Goal: Information Seeking & Learning: Learn about a topic

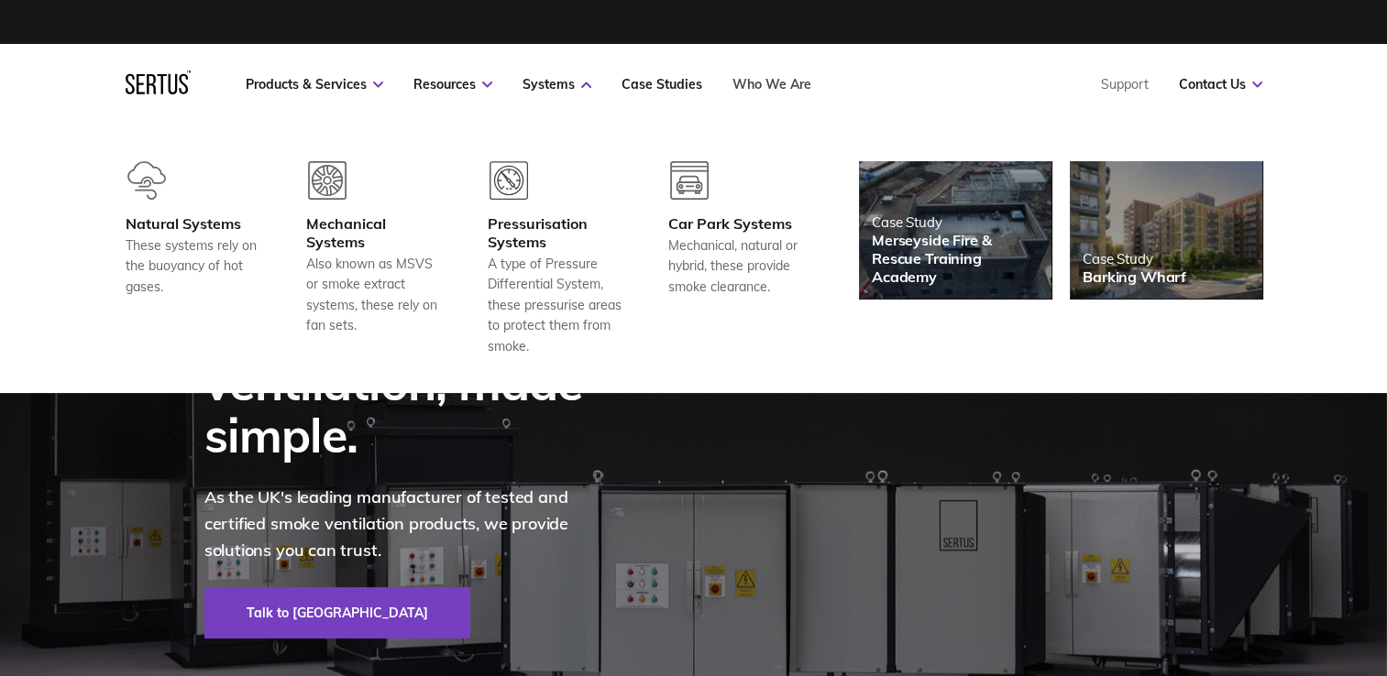
click at [763, 88] on link "Who We Are" at bounding box center [771, 84] width 79 height 16
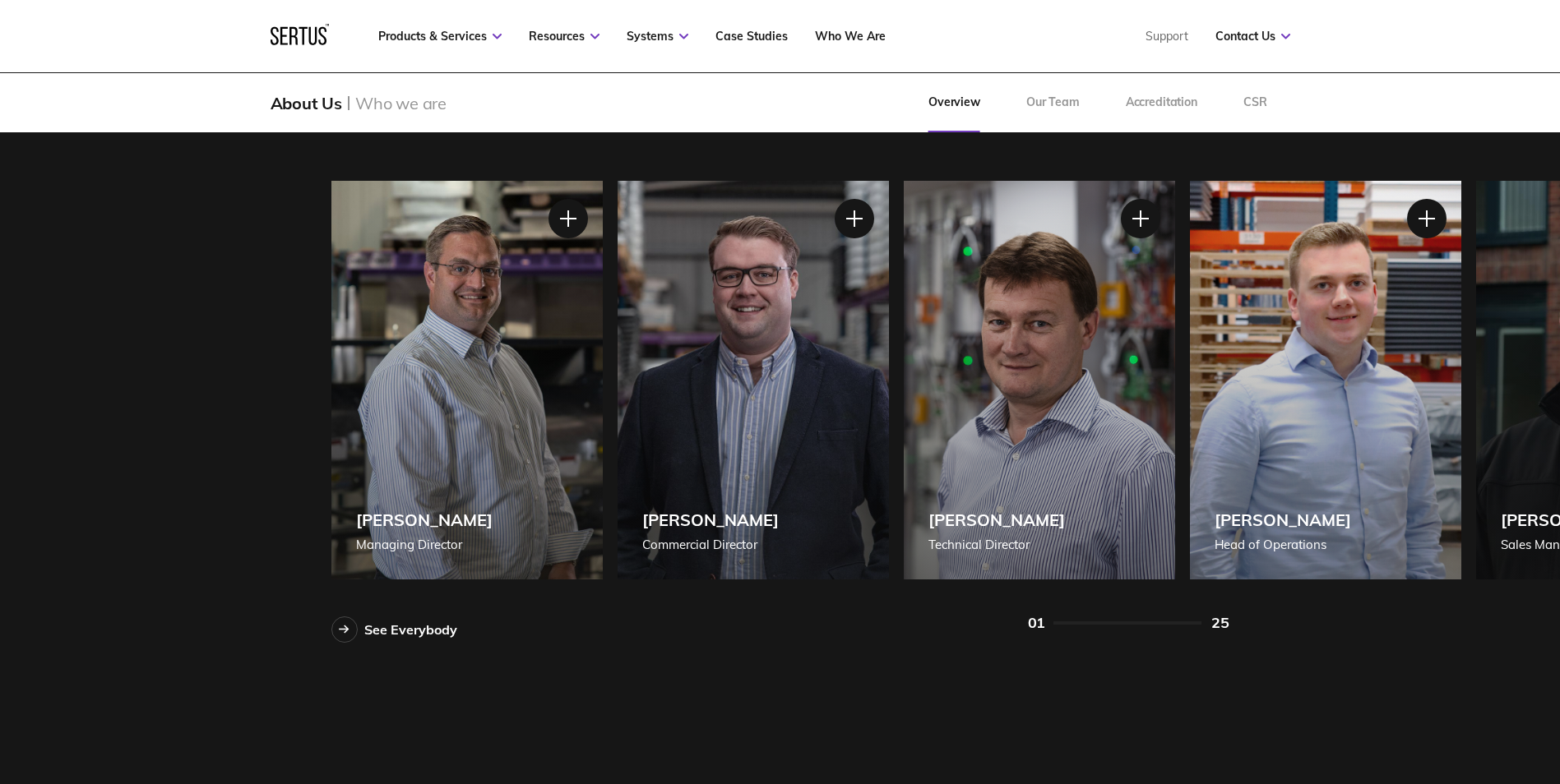
scroll to position [1391, 0]
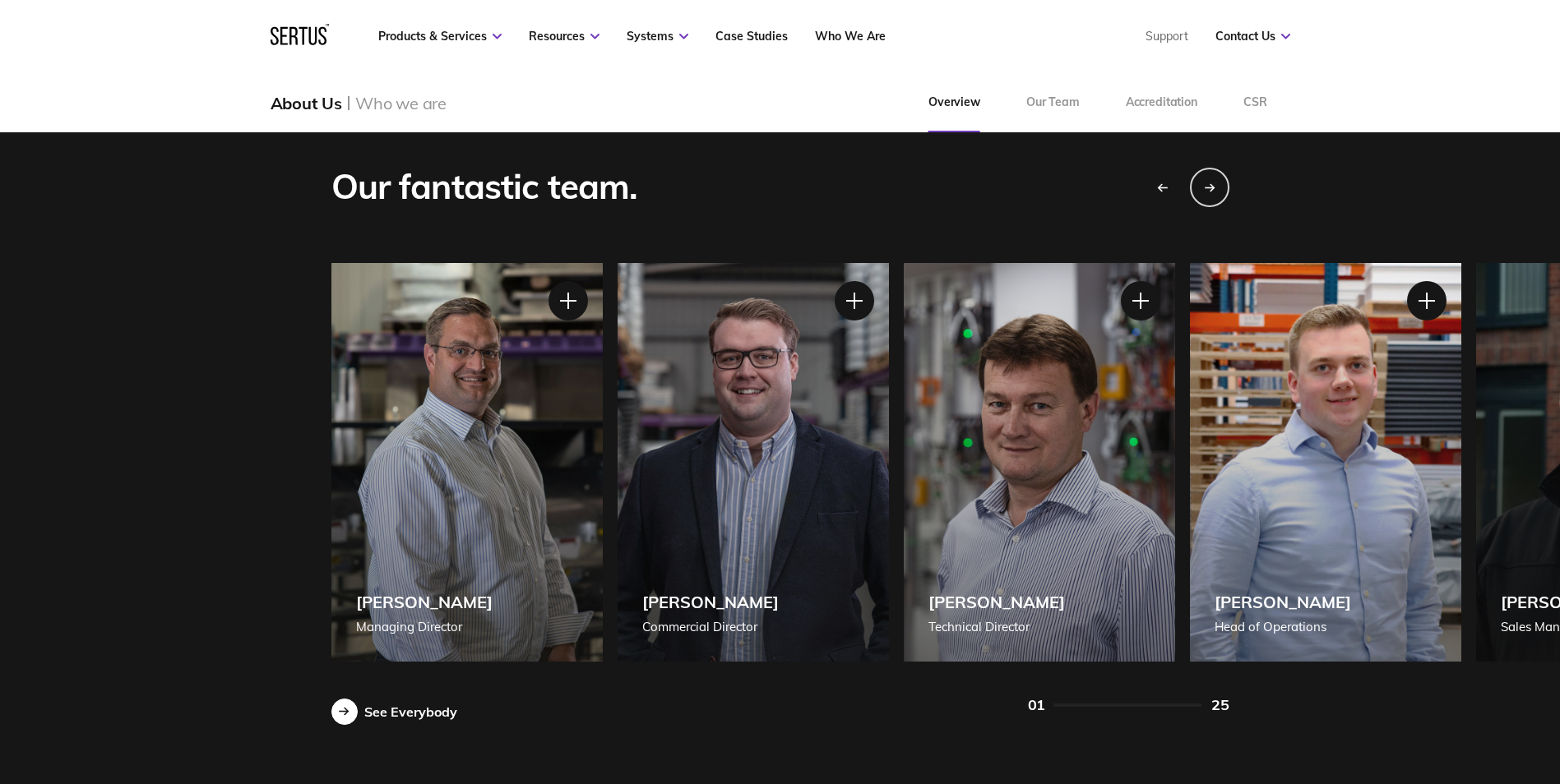
click at [394, 605] on link "See Everybody" at bounding box center [394, 711] width 126 height 26
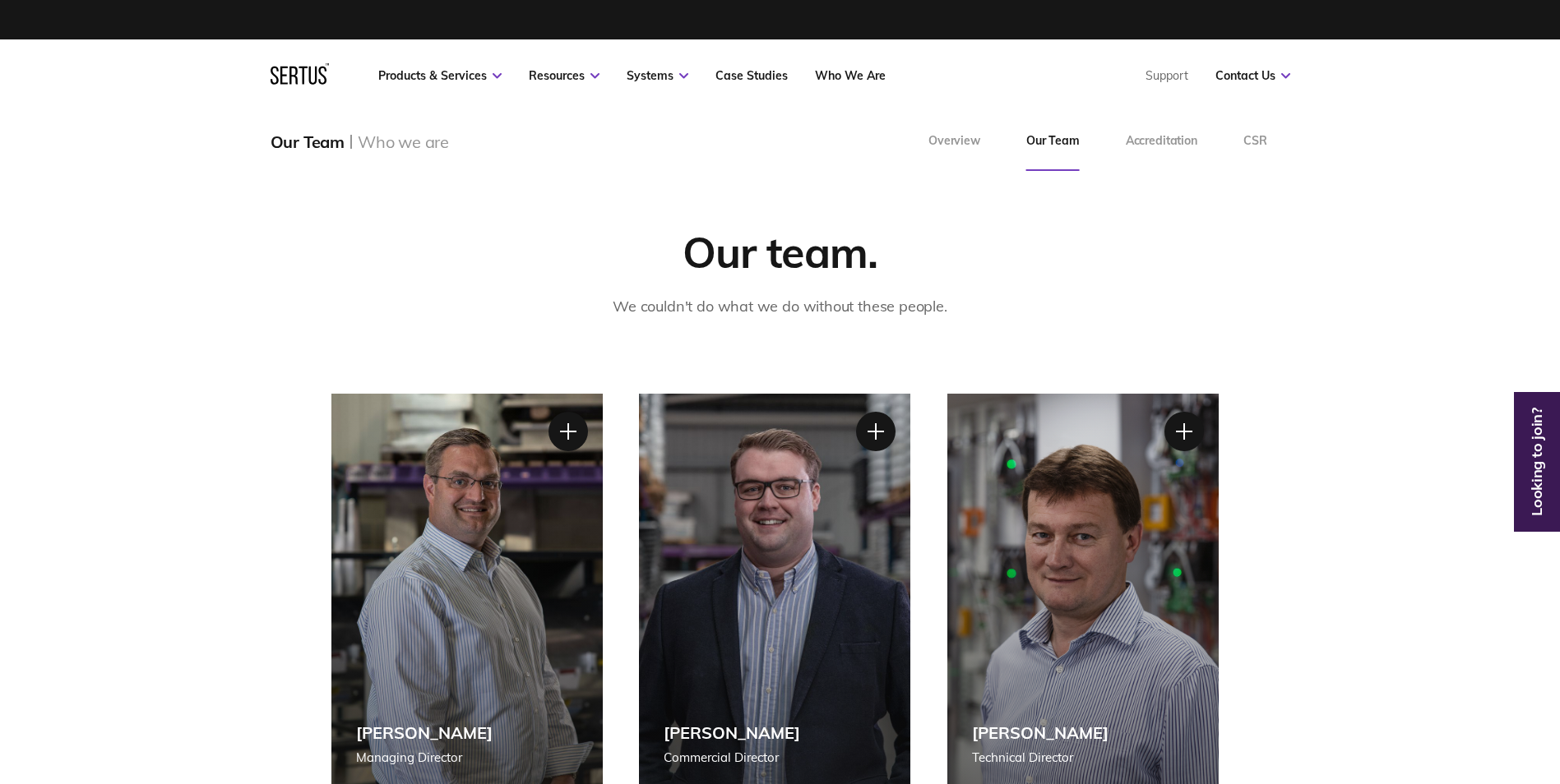
drag, startPoint x: 955, startPoint y: 573, endPoint x: 914, endPoint y: 288, distance: 287.9
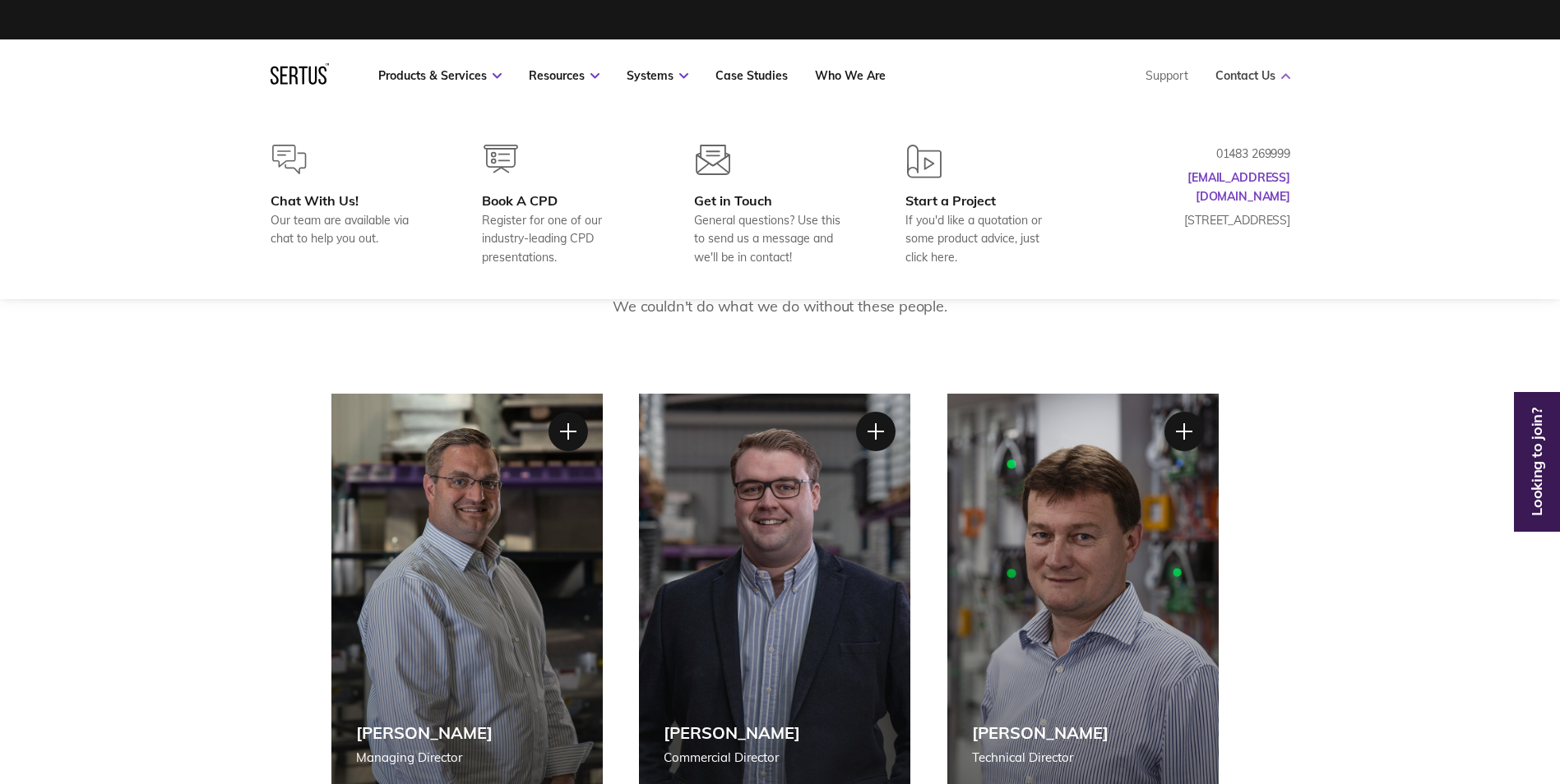
click at [1243, 71] on link "Contact Us" at bounding box center [1252, 75] width 74 height 14
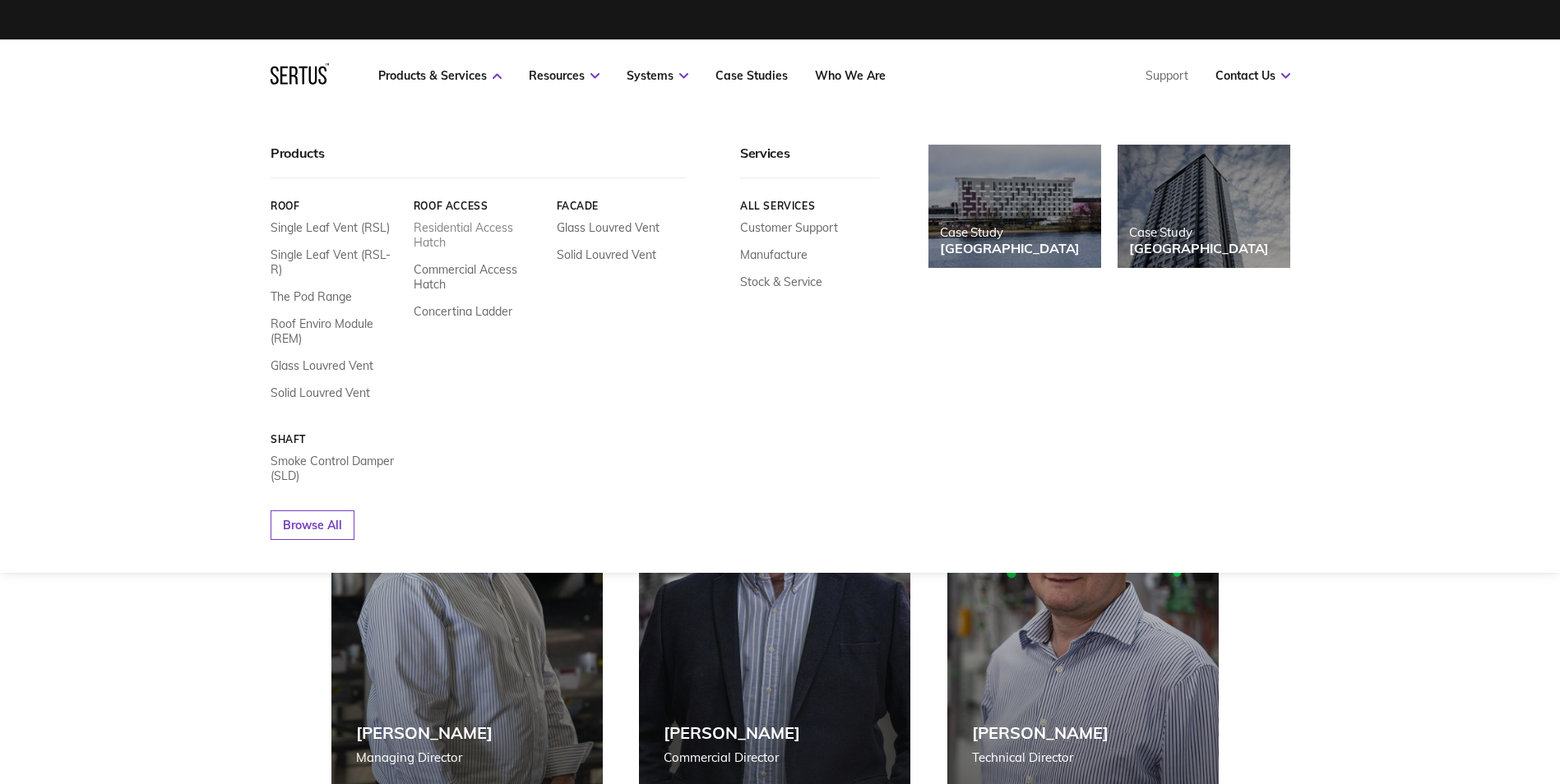
click at [451, 226] on link "Residential Access Hatch" at bounding box center [478, 235] width 131 height 30
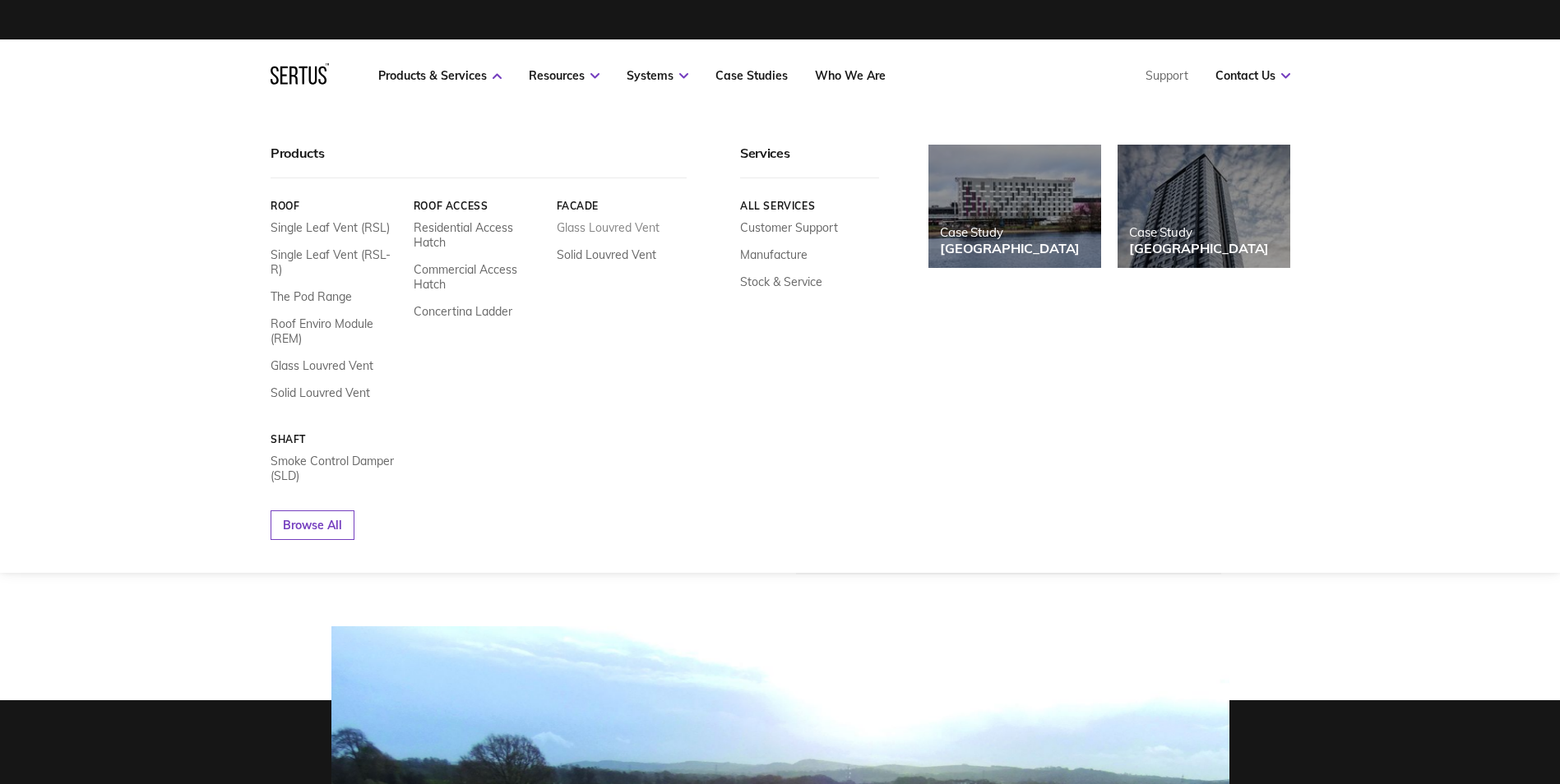
click at [601, 225] on link "Glass Louvred Vent" at bounding box center [607, 228] width 103 height 14
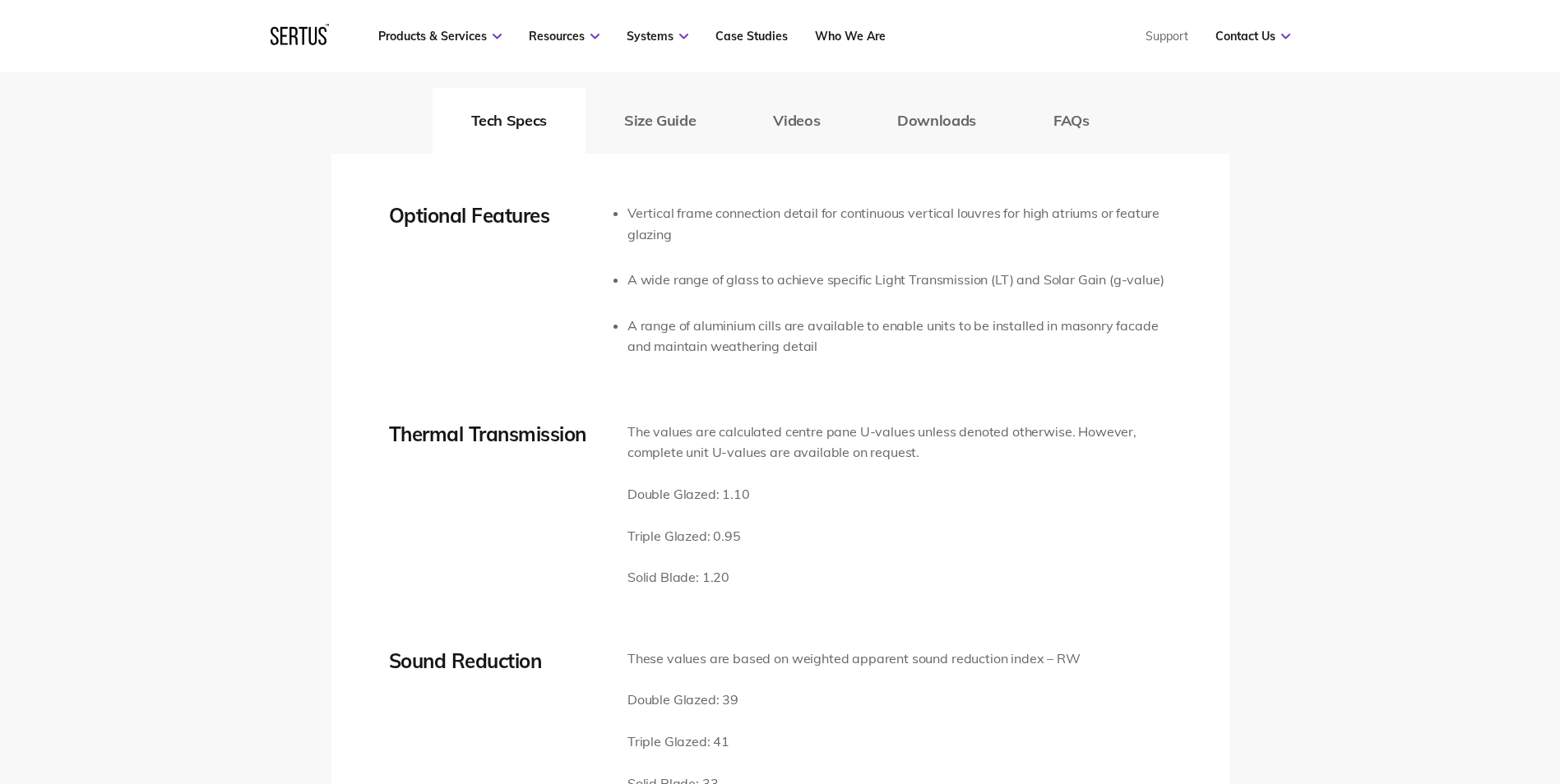
scroll to position [2467, 0]
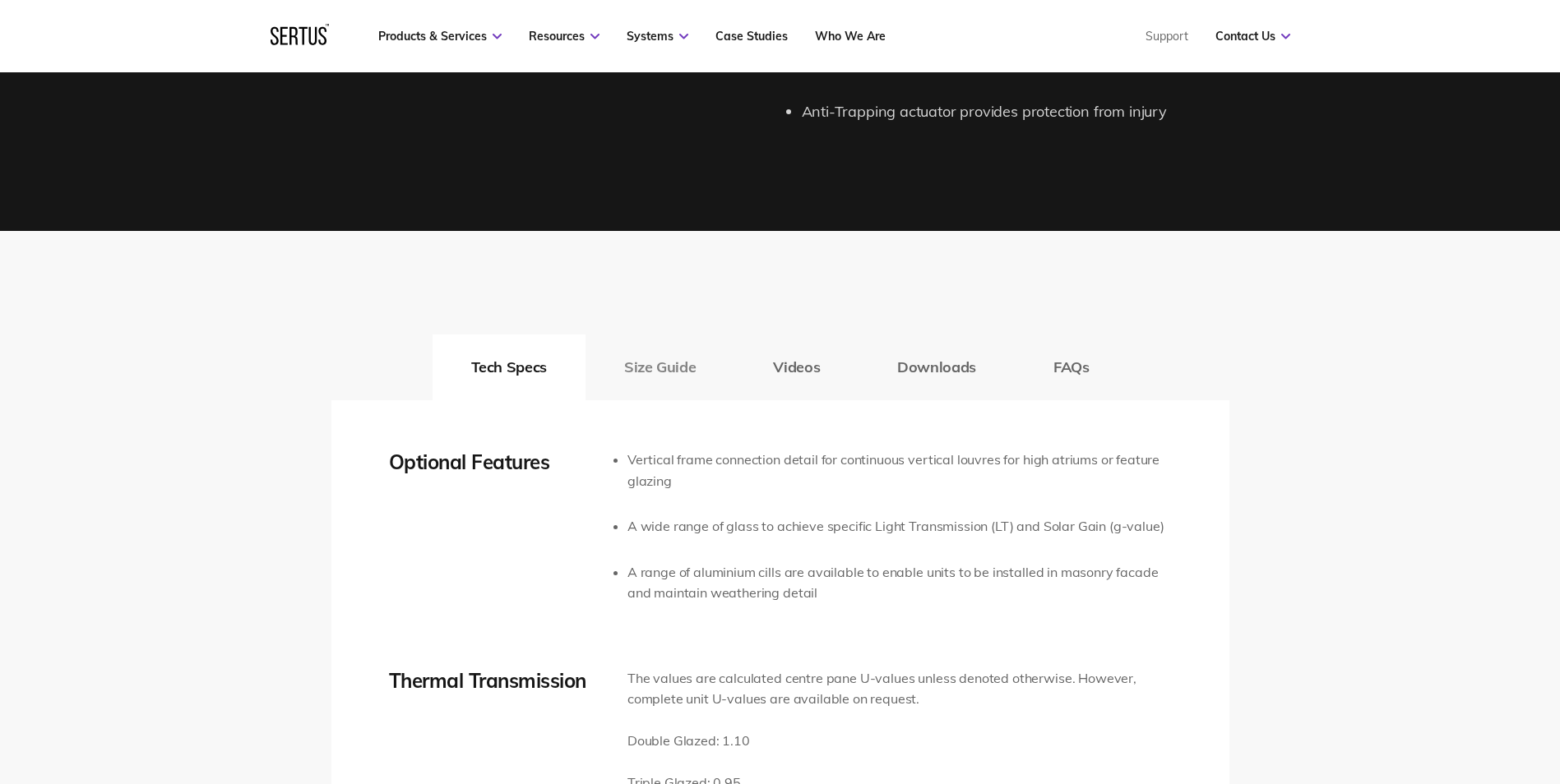
click at [684, 373] on button "Size Guide" at bounding box center [660, 367] width 149 height 65
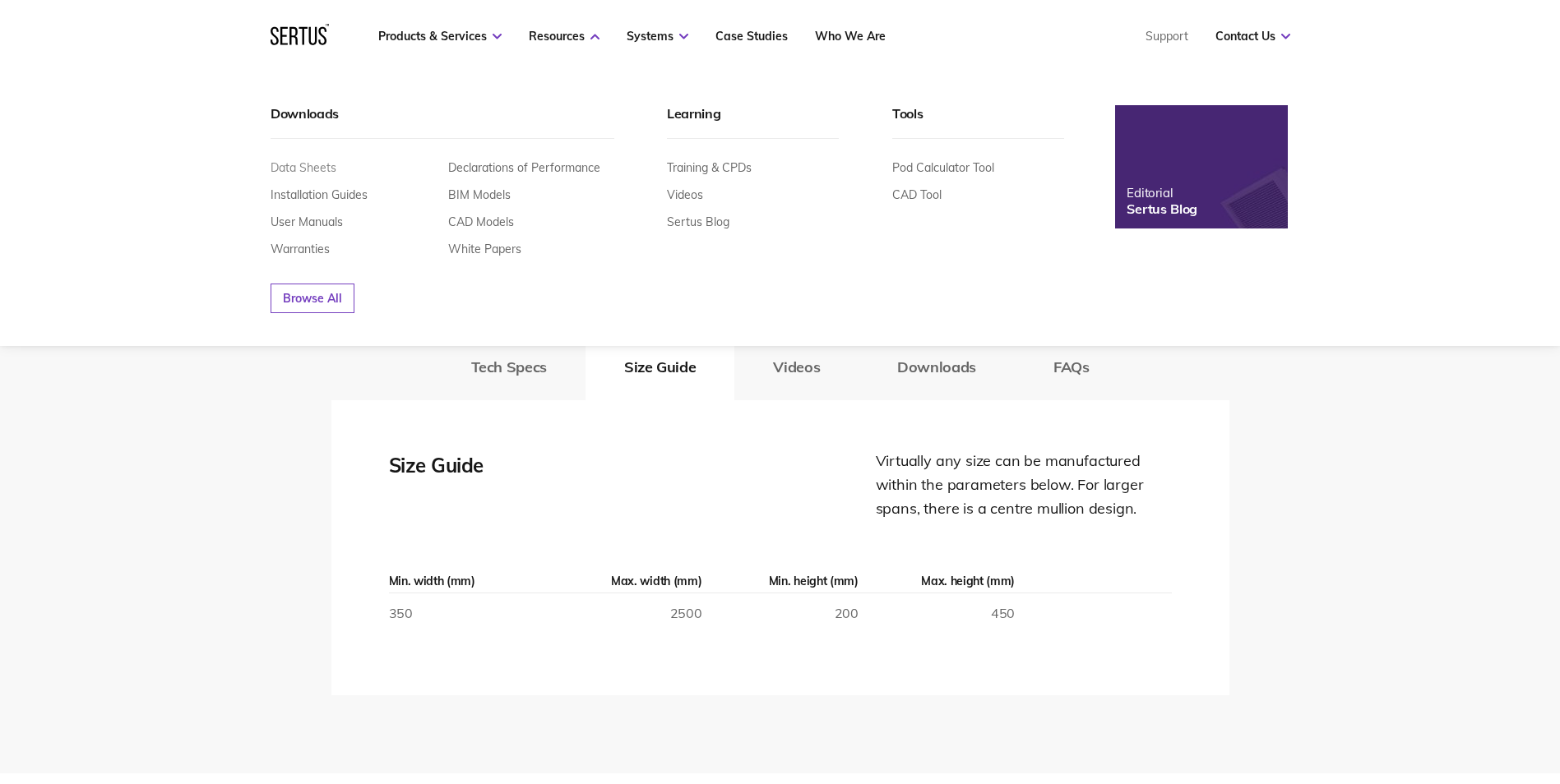
click at [313, 169] on link "Data Sheets" at bounding box center [303, 168] width 65 height 14
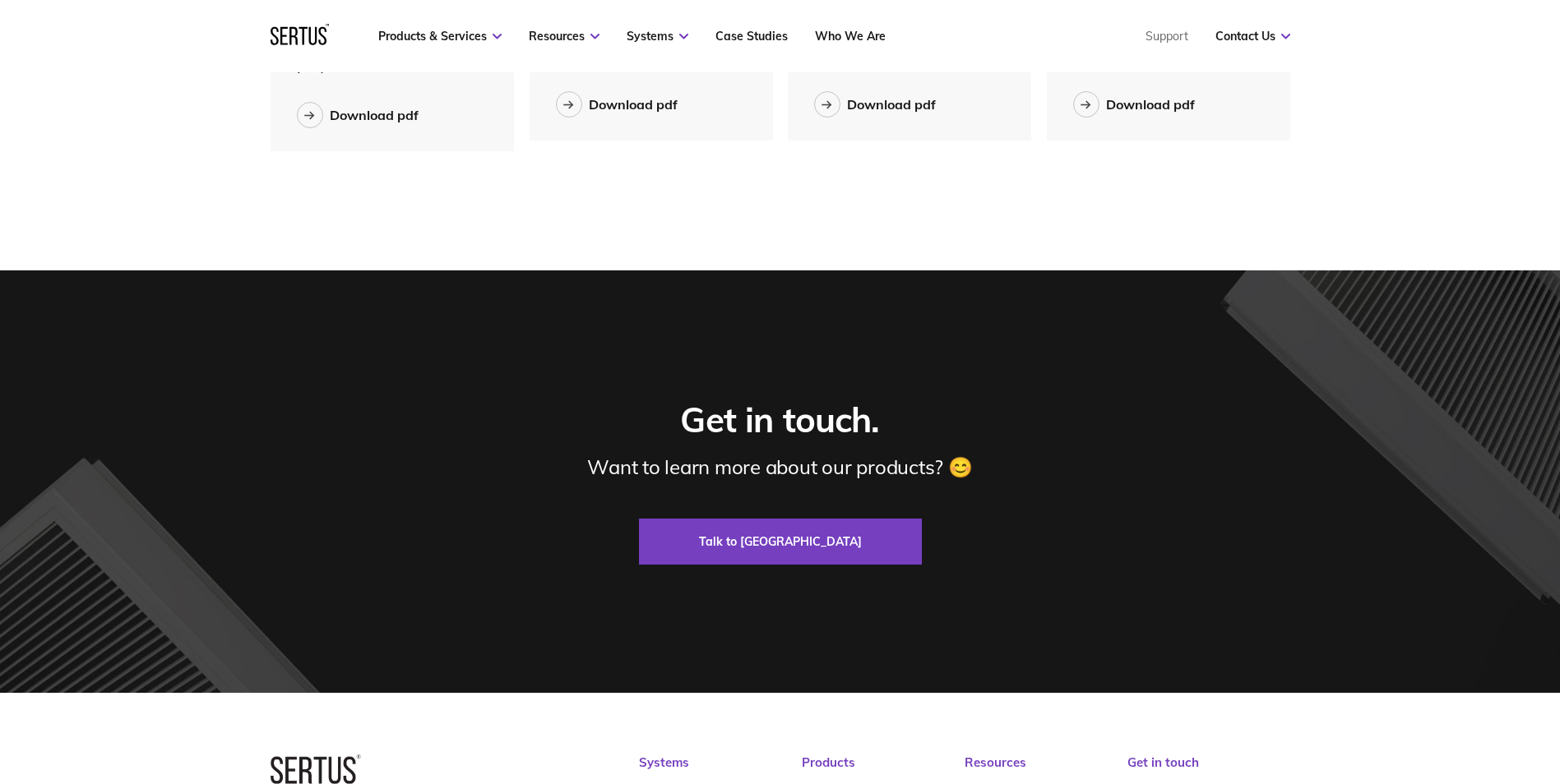
scroll to position [2578, 0]
